Goal: Transaction & Acquisition: Purchase product/service

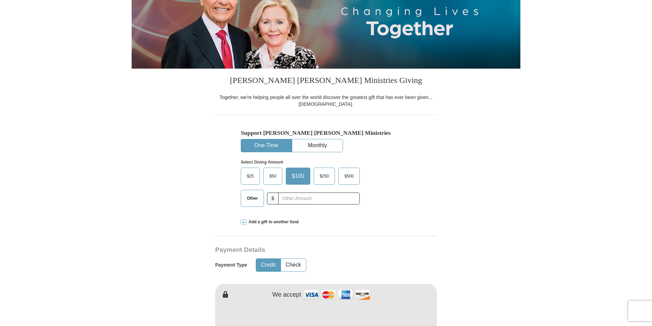
click at [253, 197] on span "Other" at bounding box center [252, 198] width 18 height 10
click at [0, 0] on input "Other" at bounding box center [0, 0] width 0 height 0
click at [281, 197] on input "text" at bounding box center [319, 198] width 76 height 12
type input "10"
click at [394, 205] on div "Select Giving Amount Amount must be a valid number The total gift cannot be les…" at bounding box center [326, 182] width 171 height 60
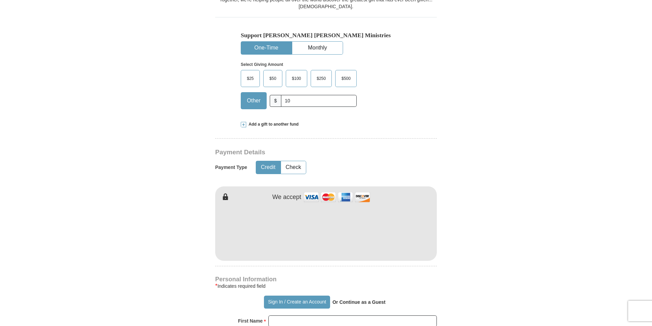
scroll to position [239, 0]
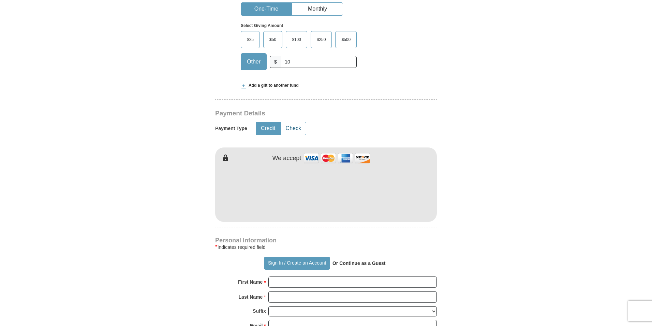
click at [291, 130] on button "Check" at bounding box center [293, 128] width 25 height 13
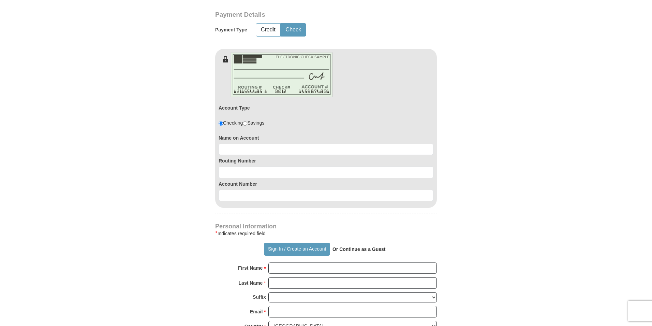
scroll to position [341, 0]
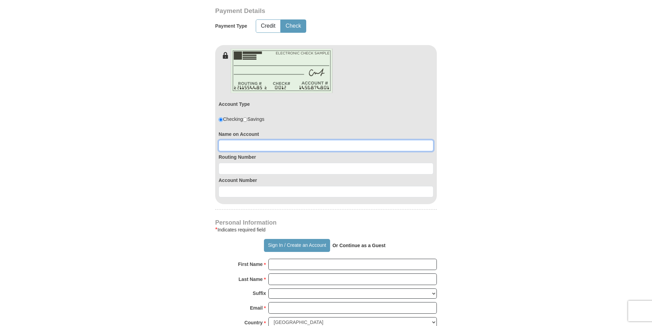
click at [281, 146] on input at bounding box center [326, 146] width 215 height 12
type input "John N Jeffries"
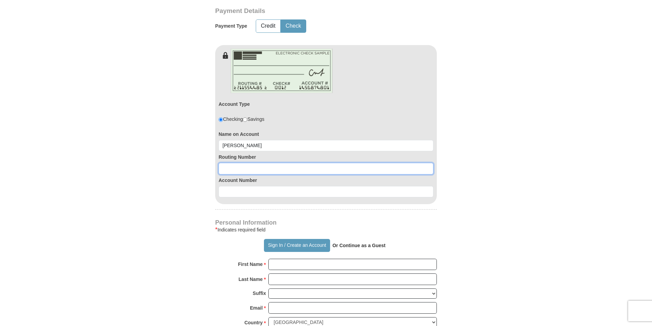
click at [282, 168] on input at bounding box center [326, 169] width 215 height 12
type input "281573259"
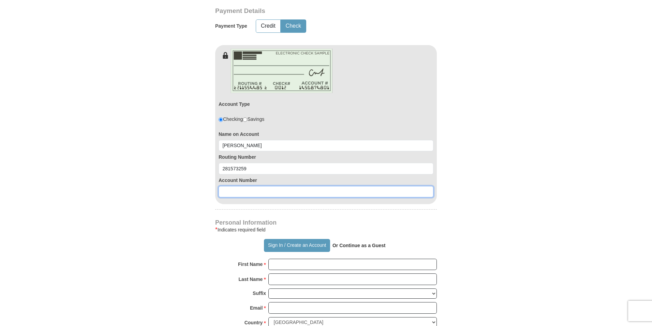
click at [265, 191] on input at bounding box center [326, 192] width 215 height 12
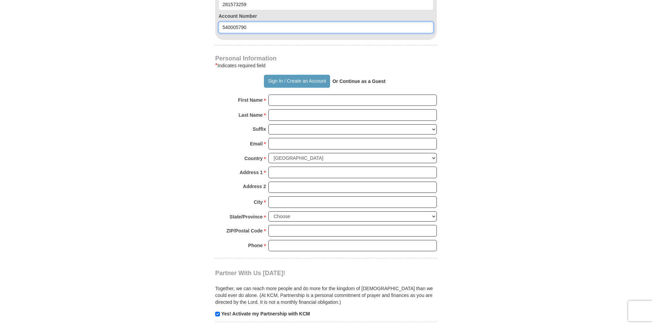
scroll to position [512, 0]
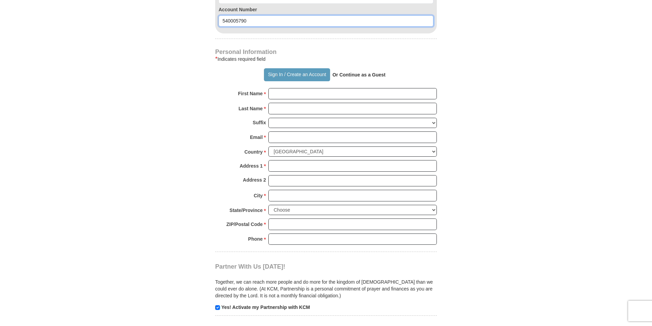
type input "540005790"
click at [314, 95] on input "First Name *" at bounding box center [352, 94] width 168 height 12
type input "John and Carol"
type input "Jeffries"
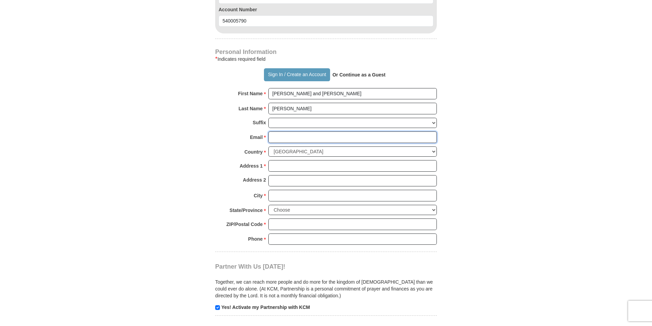
type input "John3v16@Disciples.com"
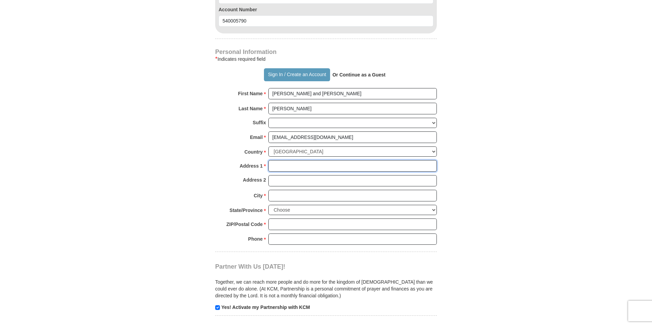
type input "3 Cardinal Crse"
type input "Forsyth"
select select "MO"
type input "65653-5401"
type input "4176778008"
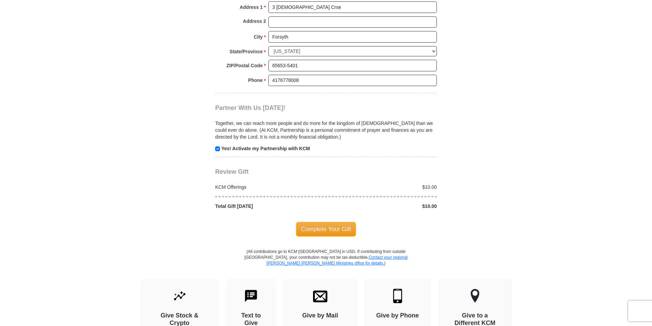
scroll to position [682, 0]
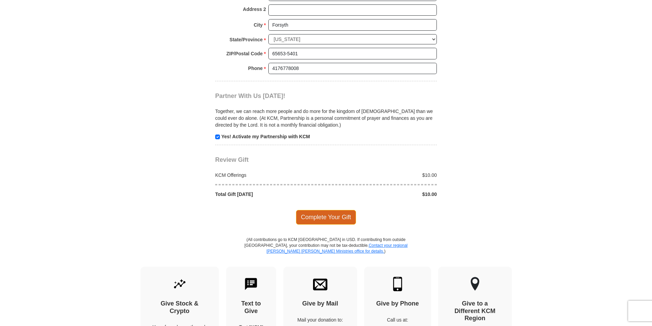
click at [318, 216] on span "Complete Your Gift" at bounding box center [326, 217] width 60 height 14
